Goal: Find specific page/section: Find specific page/section

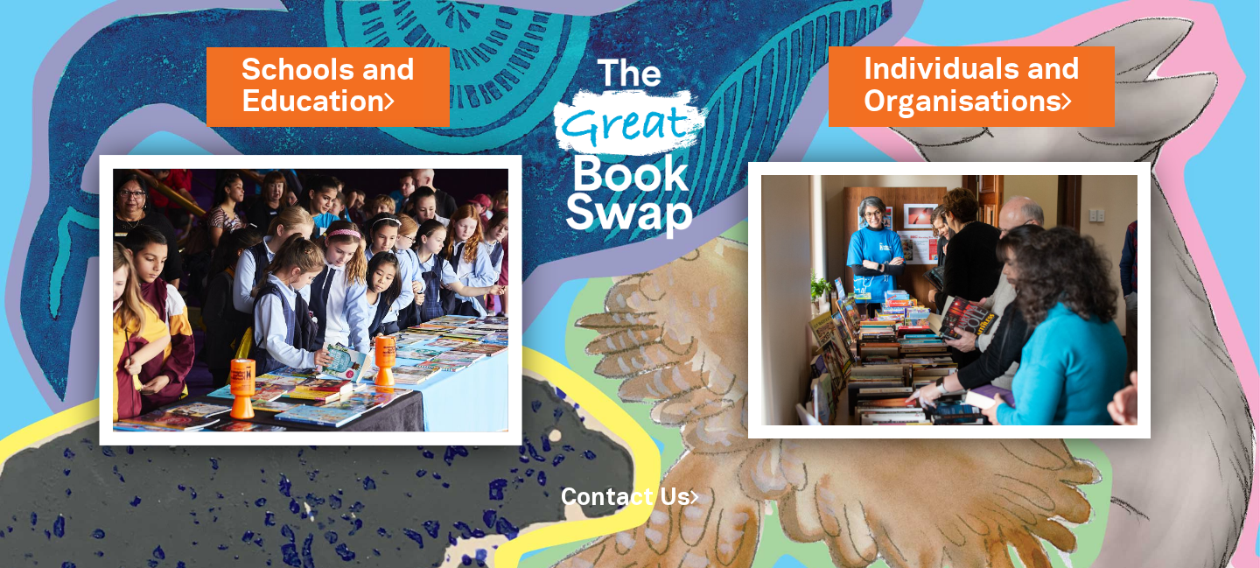
click at [277, 223] on img at bounding box center [311, 300] width 423 height 291
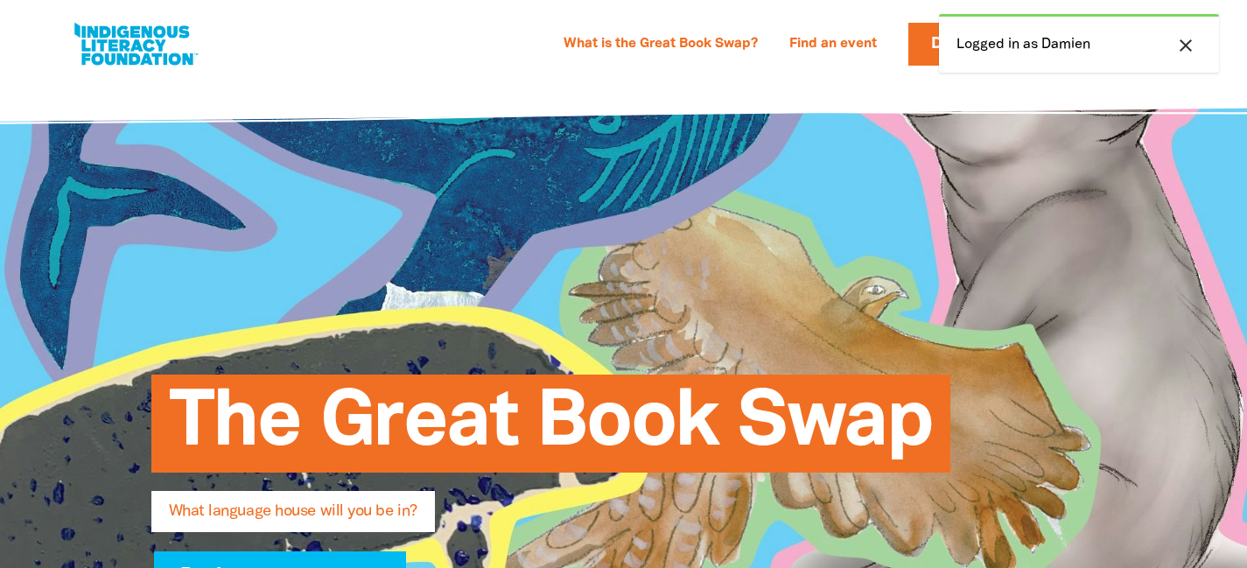
select select "early-learning"
